Goal: Information Seeking & Learning: Stay updated

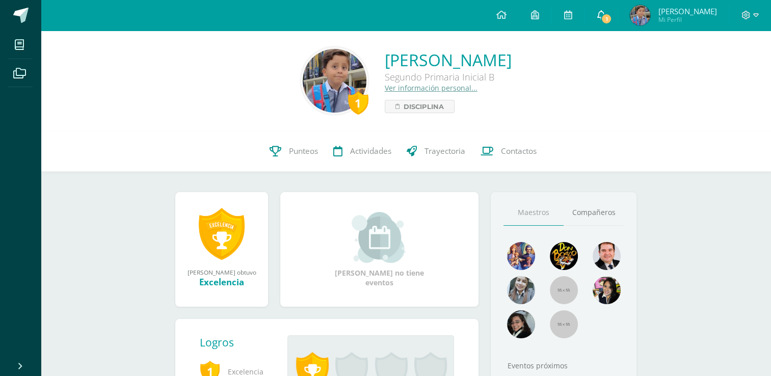
click at [612, 17] on span "1" at bounding box center [606, 18] width 11 height 11
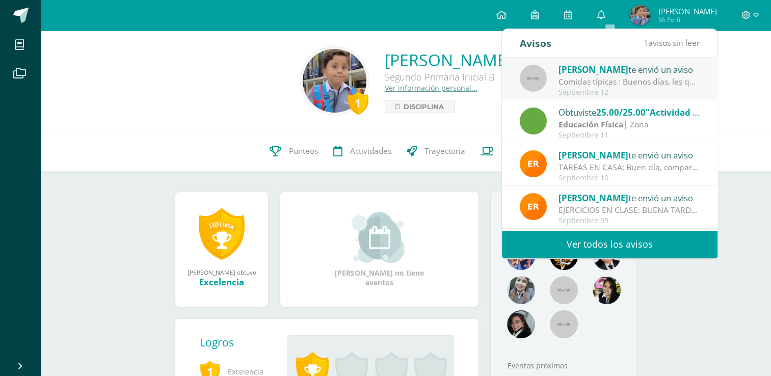
click at [624, 80] on div "Comidas típicas : Buenos días, les quiero agradecer el apoyo durante esta seman…" at bounding box center [630, 82] width 142 height 12
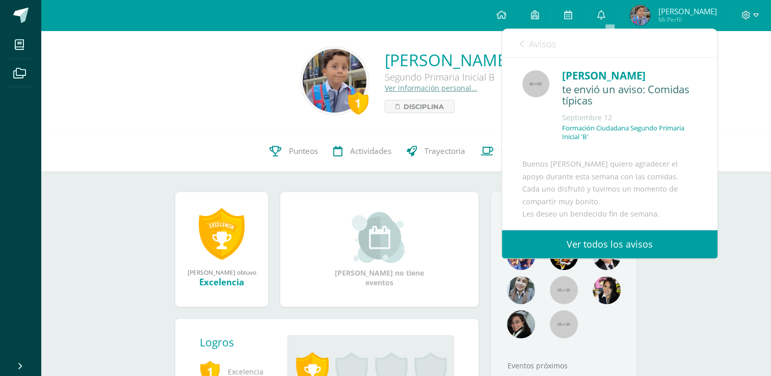
click at [594, 240] on link "Ver todos los avisos" at bounding box center [610, 244] width 216 height 28
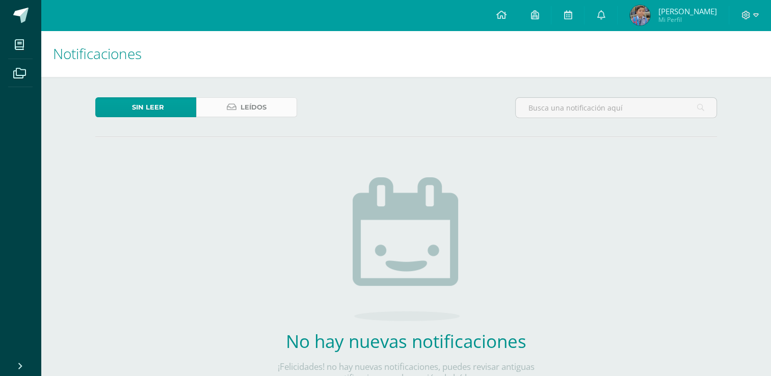
click at [259, 107] on span "Leídos" at bounding box center [254, 107] width 26 height 19
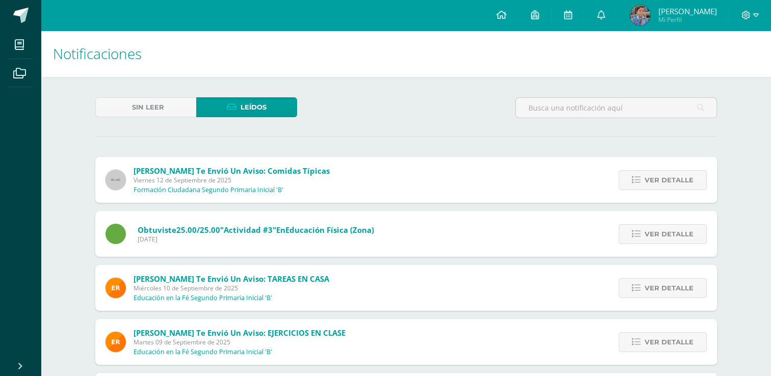
click at [235, 171] on span "[PERSON_NAME] te envió un aviso: Comidas típicas" at bounding box center [232, 171] width 196 height 10
click at [634, 178] on icon at bounding box center [636, 180] width 9 height 9
